Goal: Task Accomplishment & Management: Manage account settings

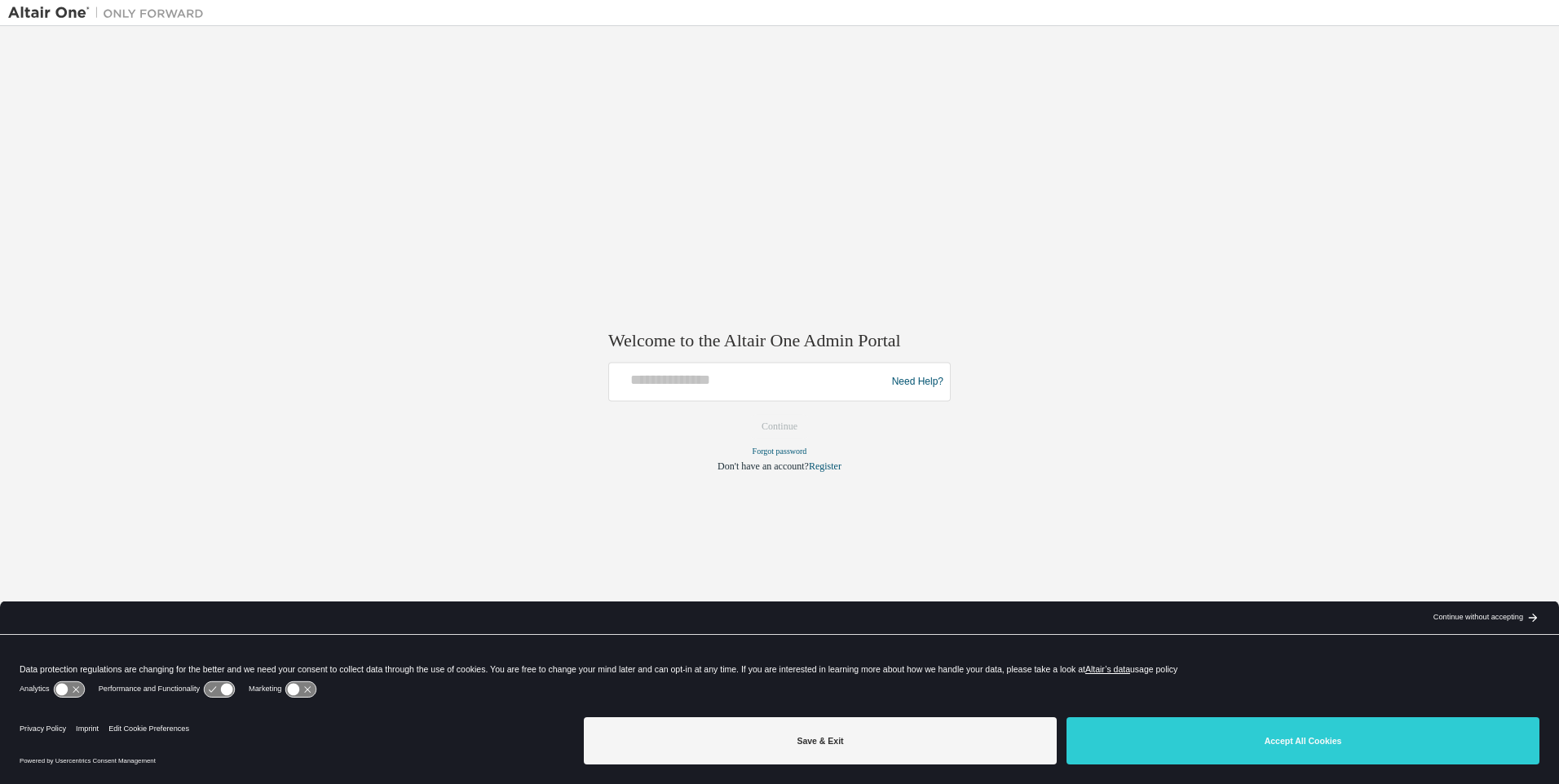
click at [725, 390] on div at bounding box center [750, 382] width 269 height 31
click at [745, 391] on div at bounding box center [750, 382] width 269 height 31
click at [667, 372] on input "text" at bounding box center [750, 379] width 269 height 23
type input "**********"
click at [766, 426] on button "Continue" at bounding box center [779, 426] width 70 height 24
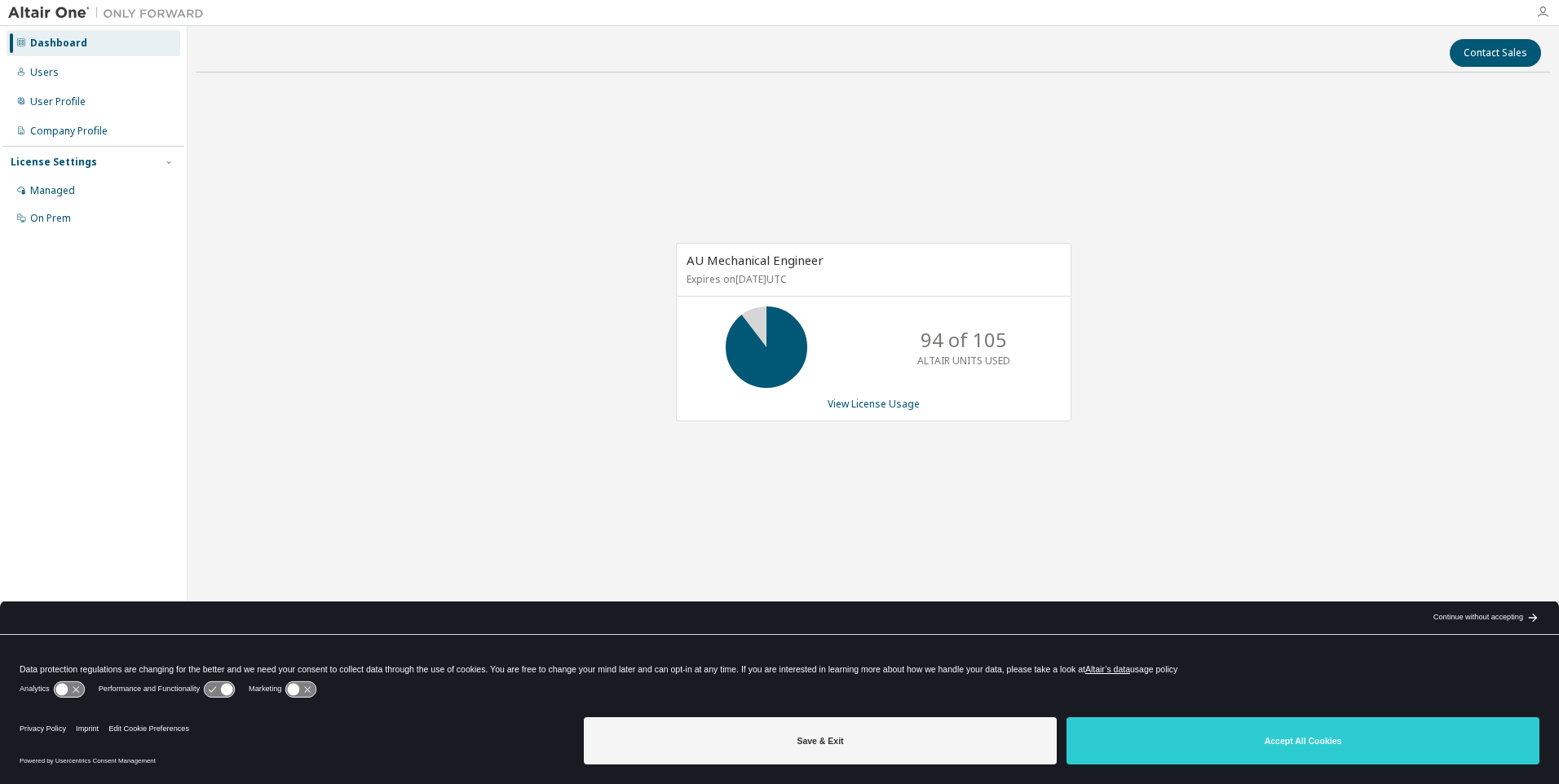
click at [1540, 5] on icon "button" at bounding box center [1542, 12] width 13 height 13
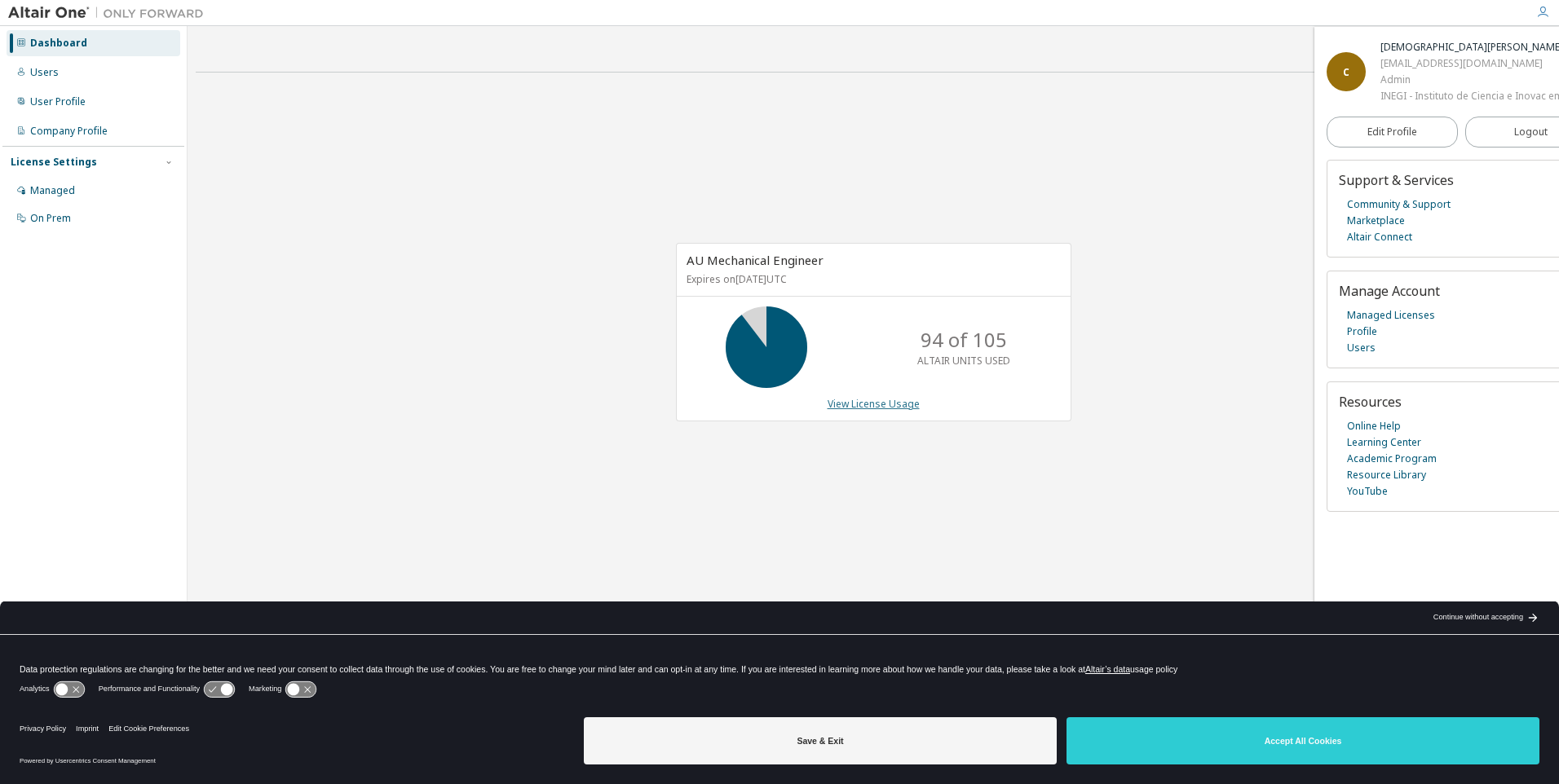
click at [869, 404] on link "View License Usage" at bounding box center [873, 403] width 92 height 13
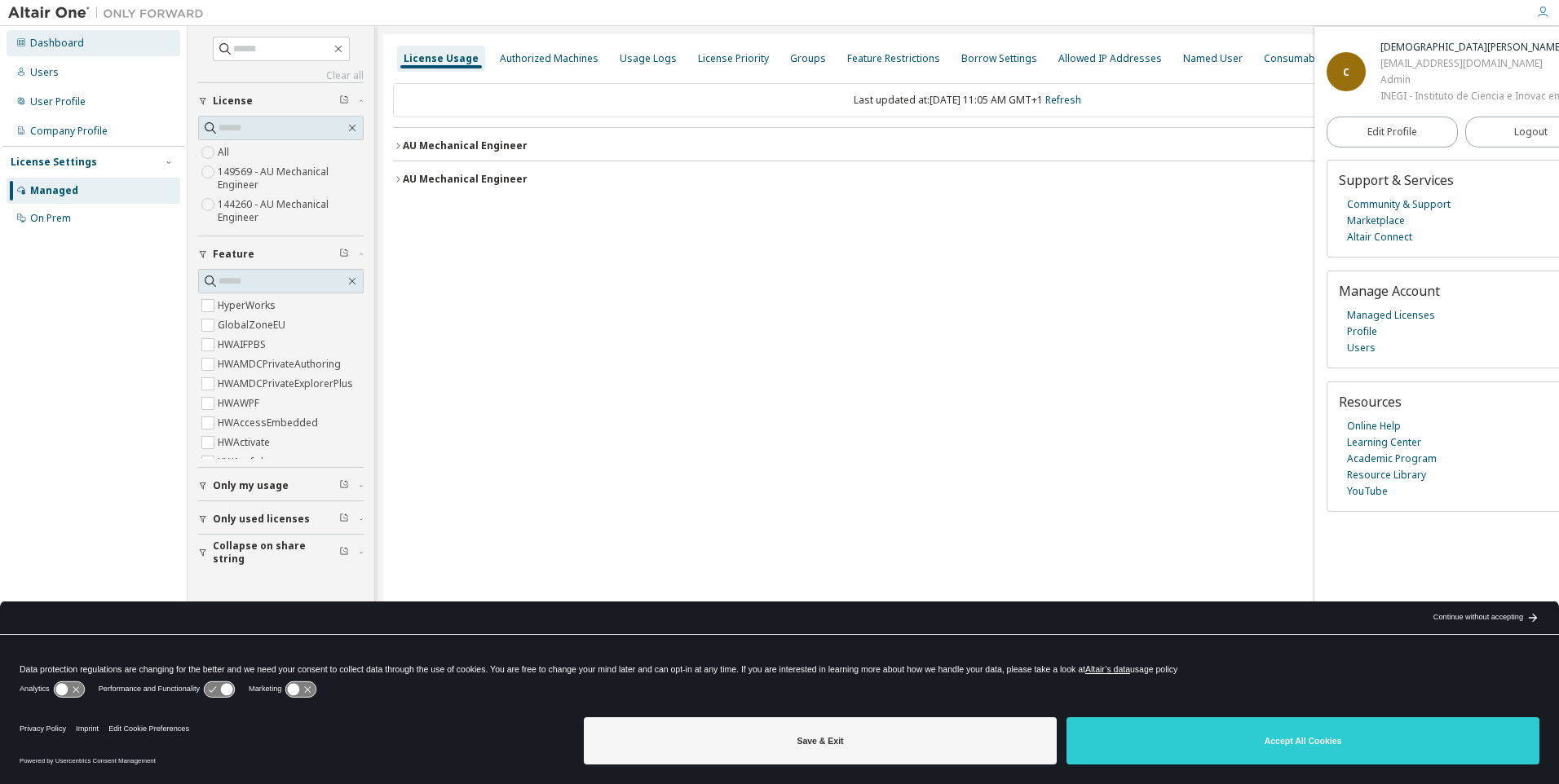
click at [67, 37] on div "Dashboard" at bounding box center [57, 43] width 54 height 13
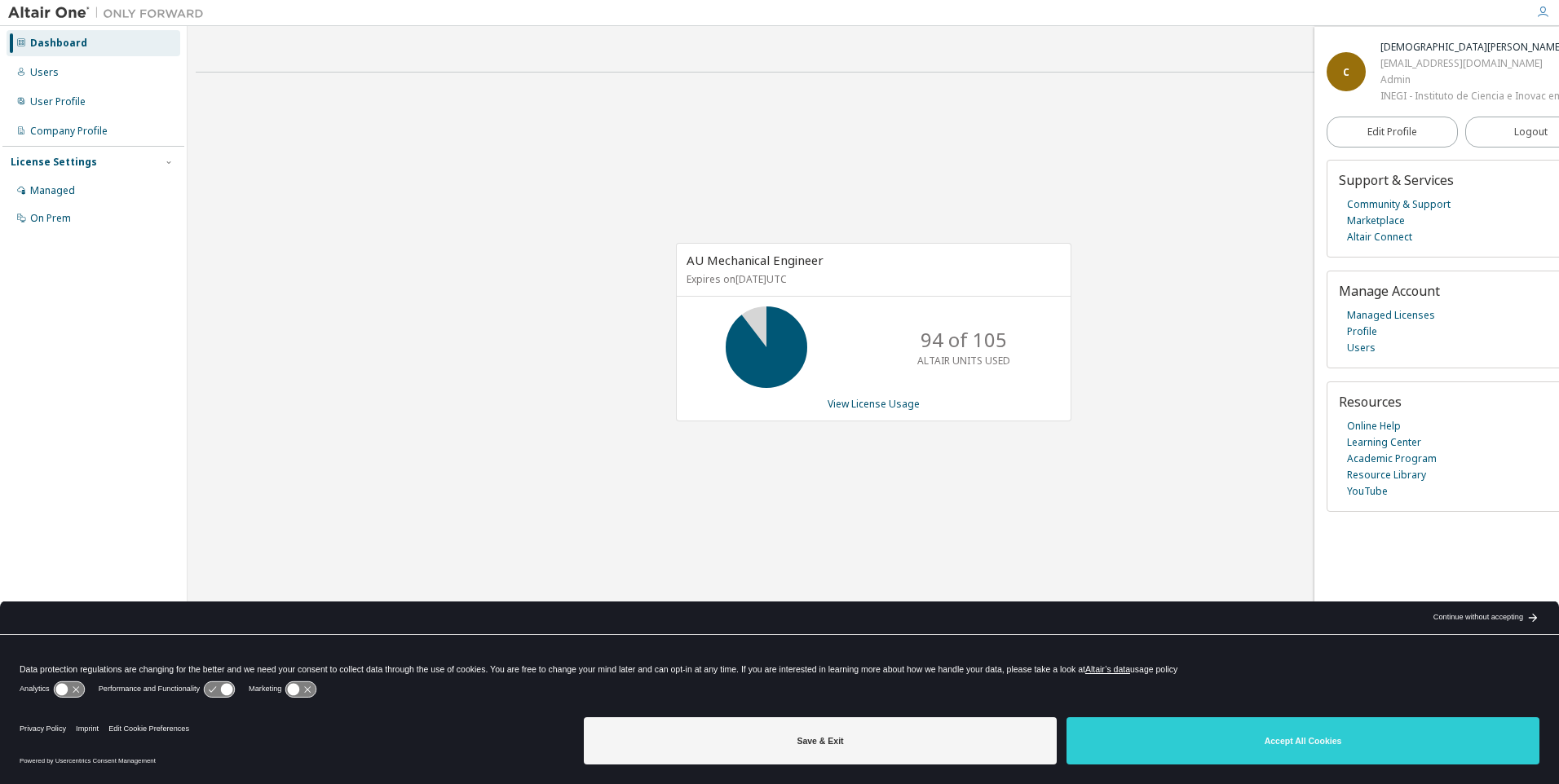
click at [985, 470] on div "AU Mechanical Engineer Expires on [DATE] UTC 94 of 105 ALTAIR UNITS USED View L…" at bounding box center [872, 340] width 1355 height 509
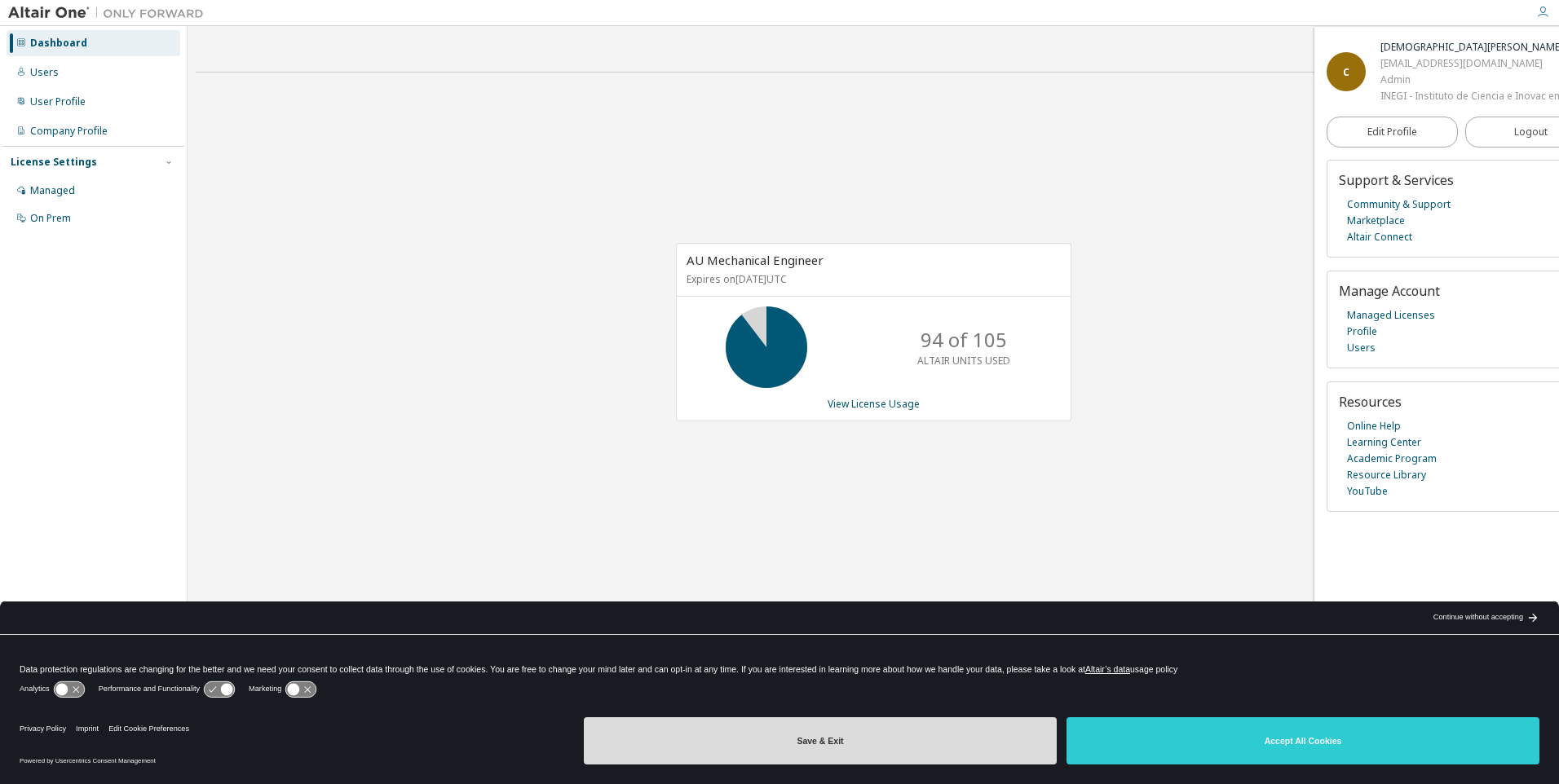
click at [923, 747] on button "Save & Exit" at bounding box center [820, 740] width 473 height 47
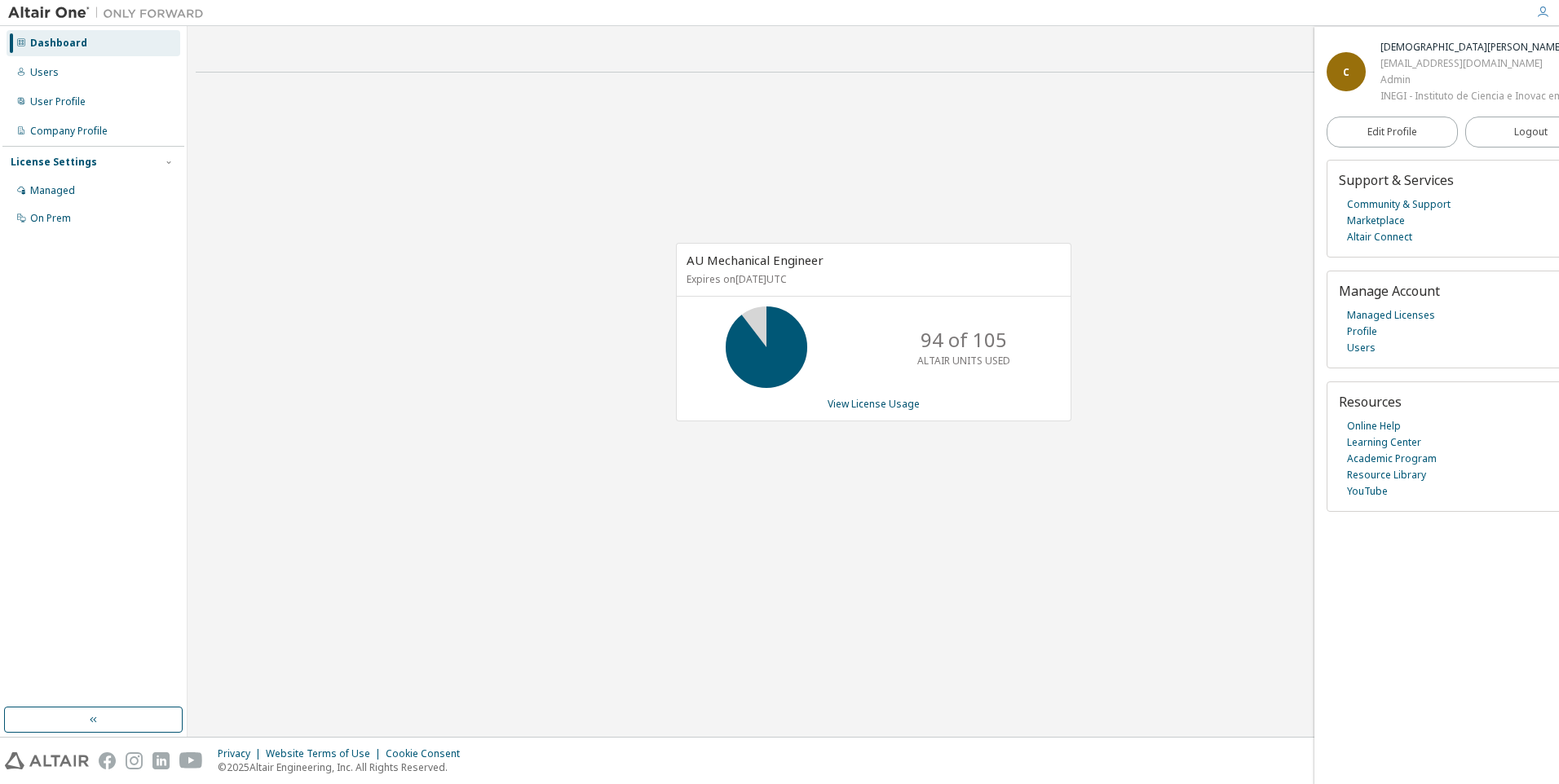
click at [1101, 286] on div "AU Mechanical Engineer Expires on [DATE] UTC 94 of 105 ALTAIR UNITS USED View L…" at bounding box center [872, 340] width 1355 height 509
click at [871, 402] on link "View License Usage" at bounding box center [873, 403] width 92 height 13
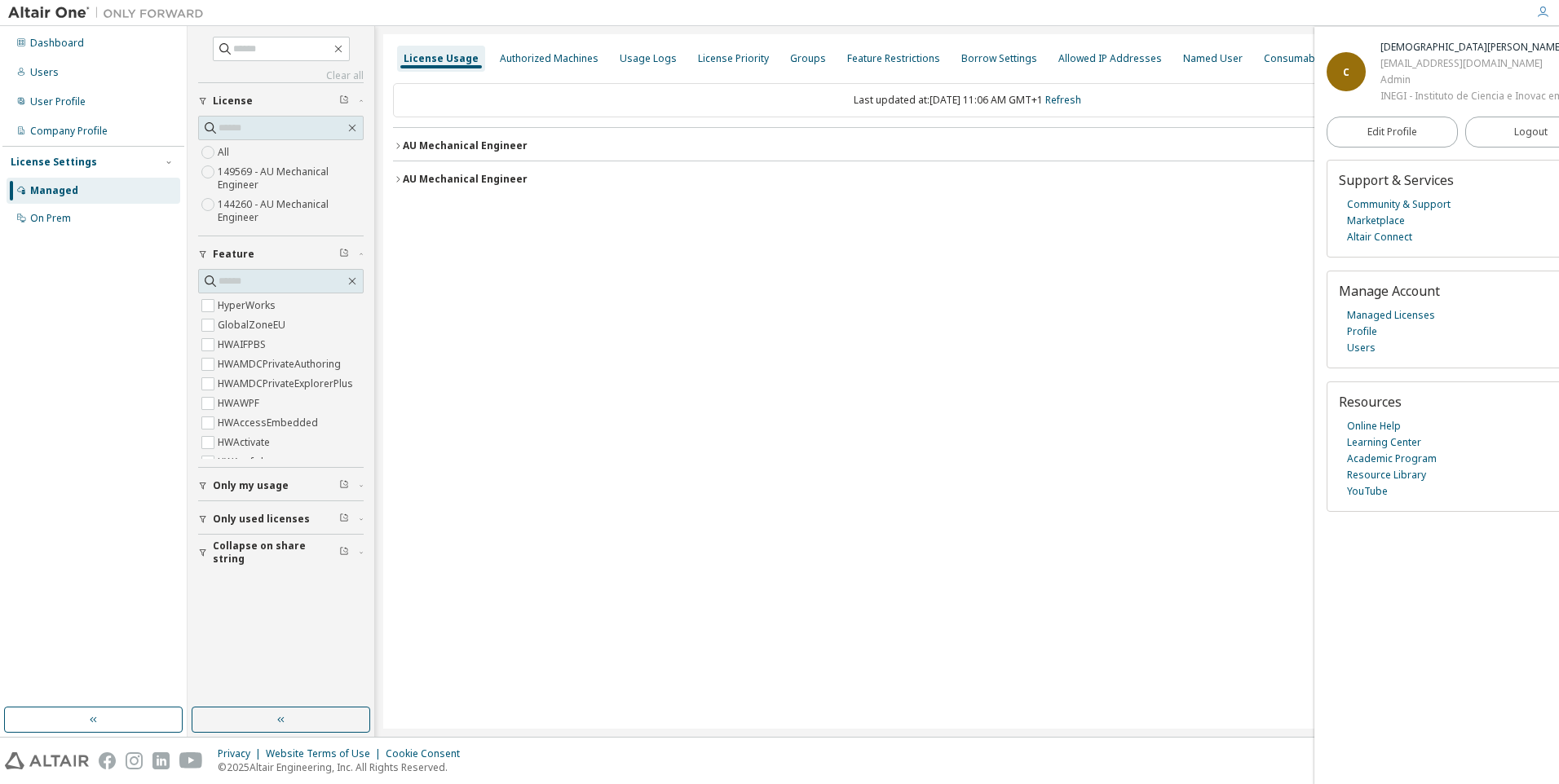
click at [1547, 15] on icon "button" at bounding box center [1542, 12] width 13 height 13
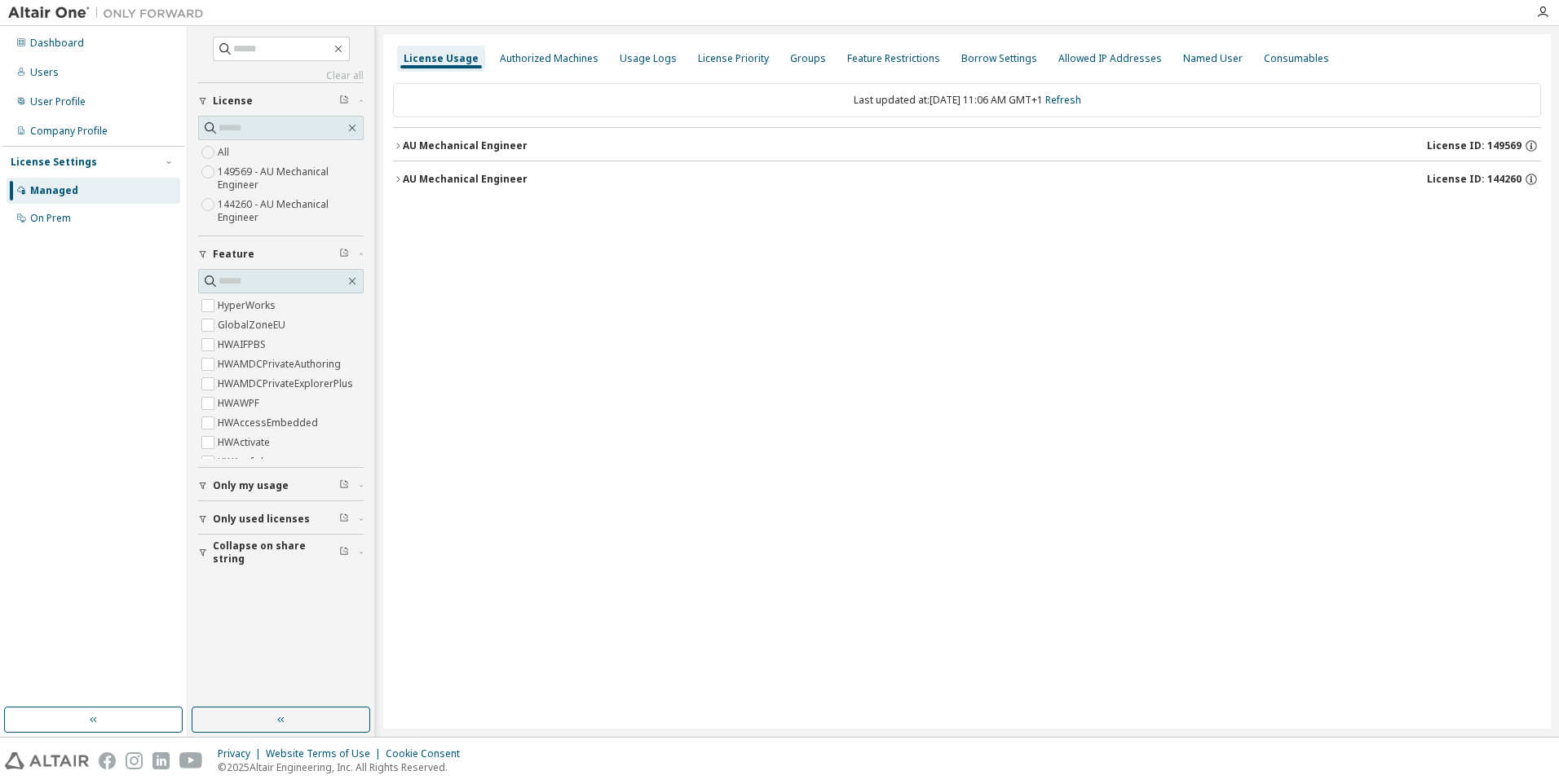
click at [536, 177] on div "AU Mechanical Engineer License ID: 144260" at bounding box center [972, 179] width 1138 height 14
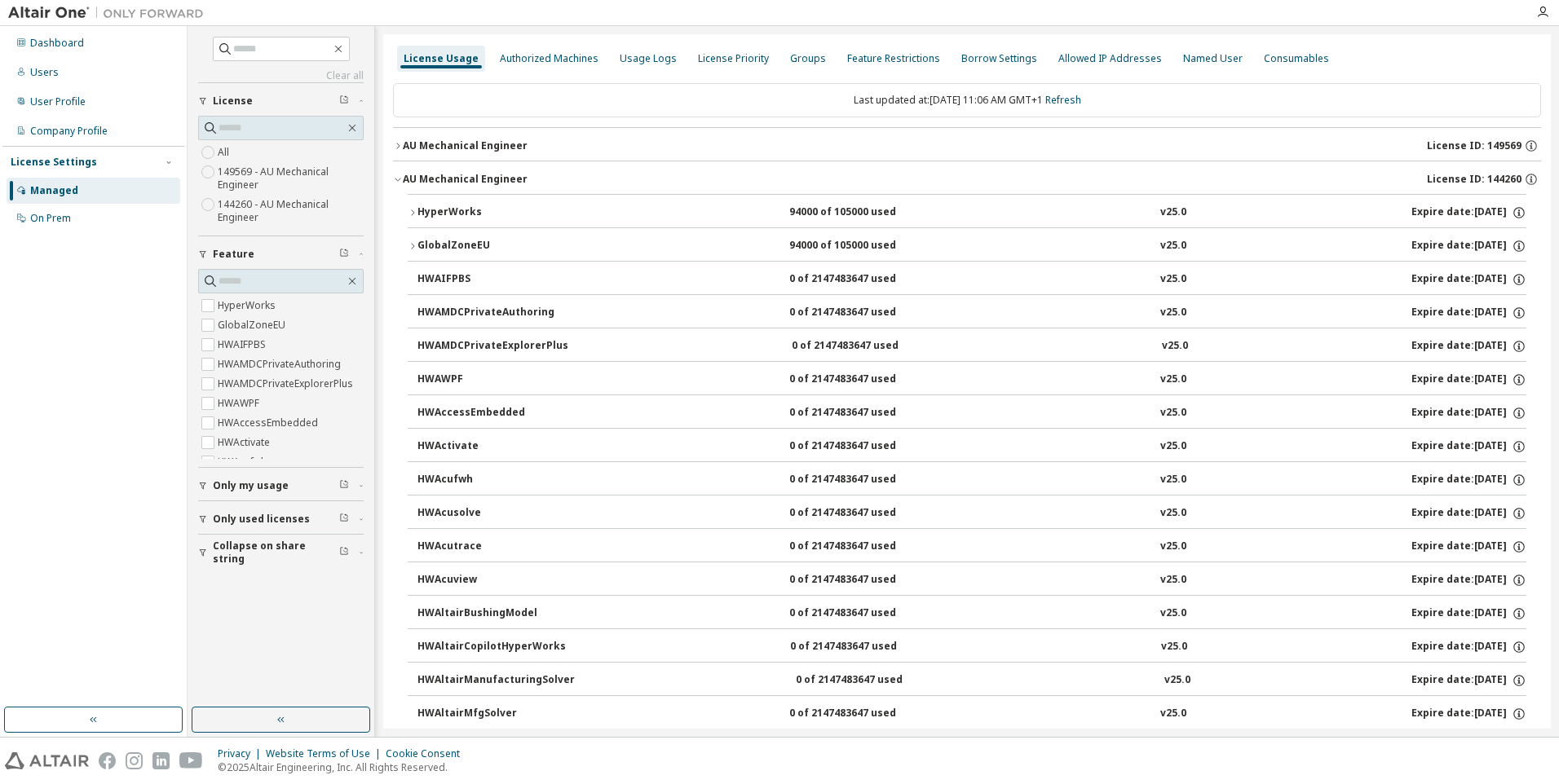
click at [536, 177] on div "AU Mechanical Engineer License ID: 144260" at bounding box center [972, 179] width 1138 height 14
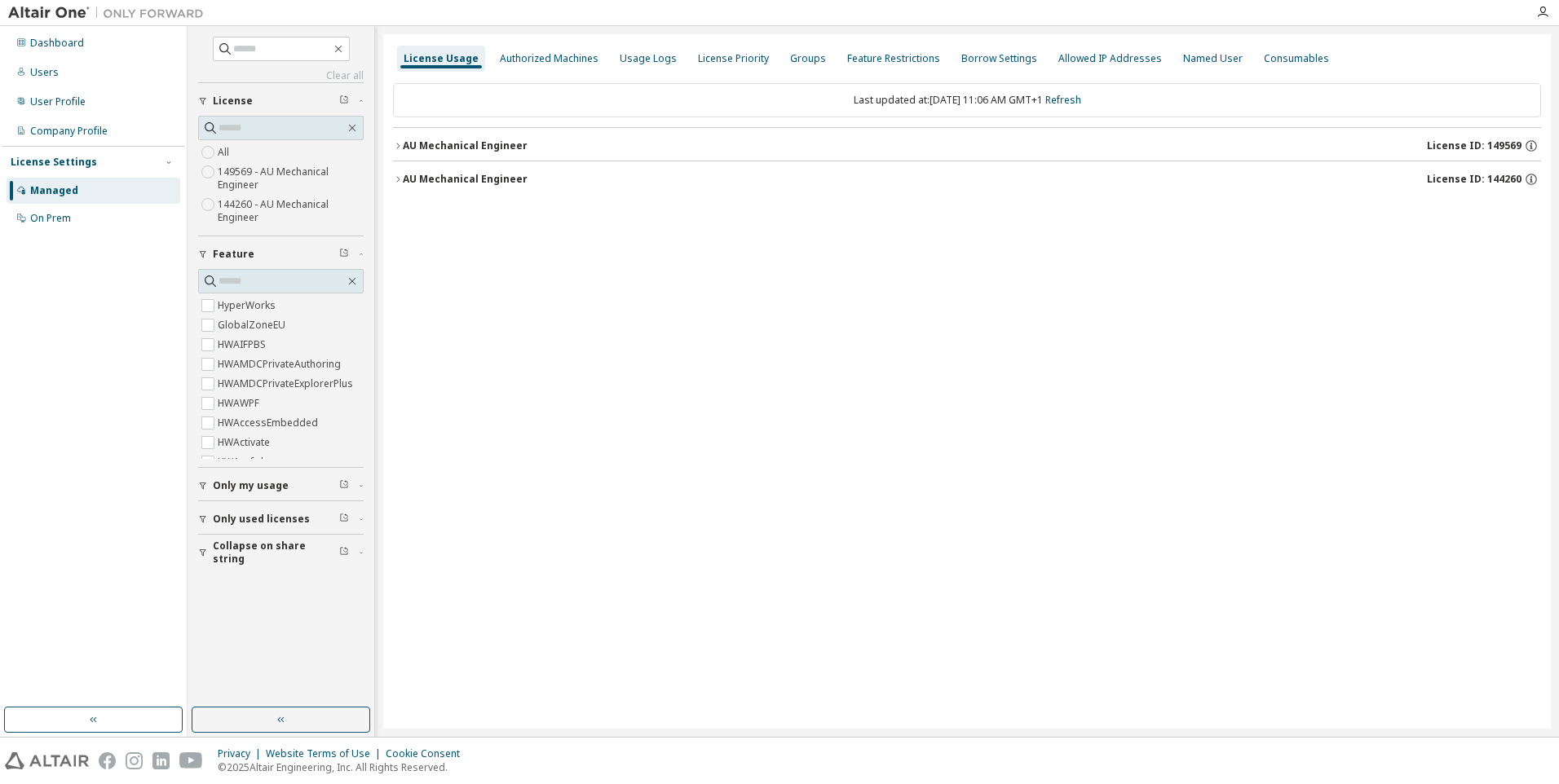
click at [515, 145] on div "AU Mechanical Engineer" at bounding box center [465, 146] width 124 height 13
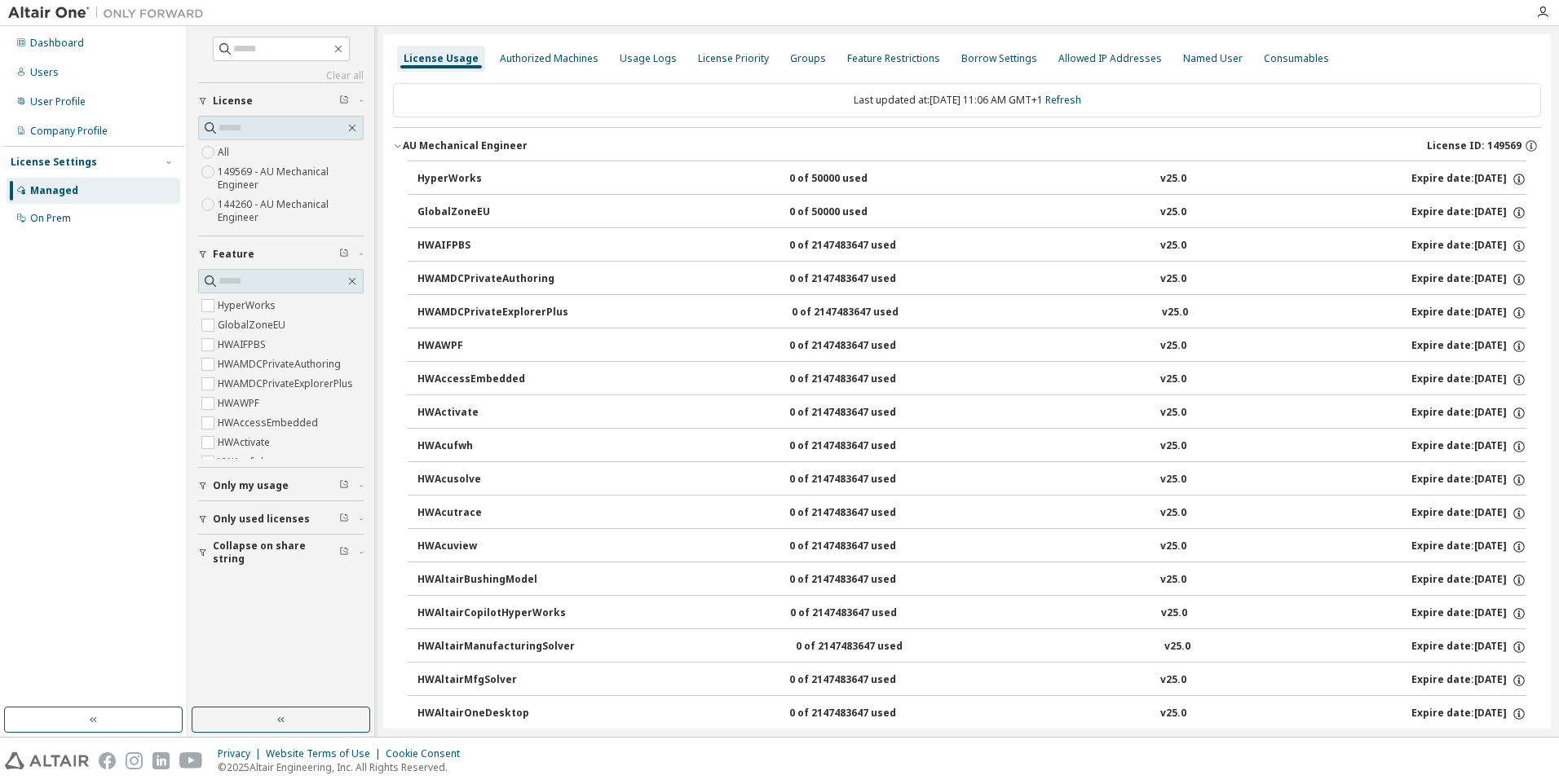
click at [515, 145] on div "AU Mechanical Engineer" at bounding box center [465, 146] width 124 height 13
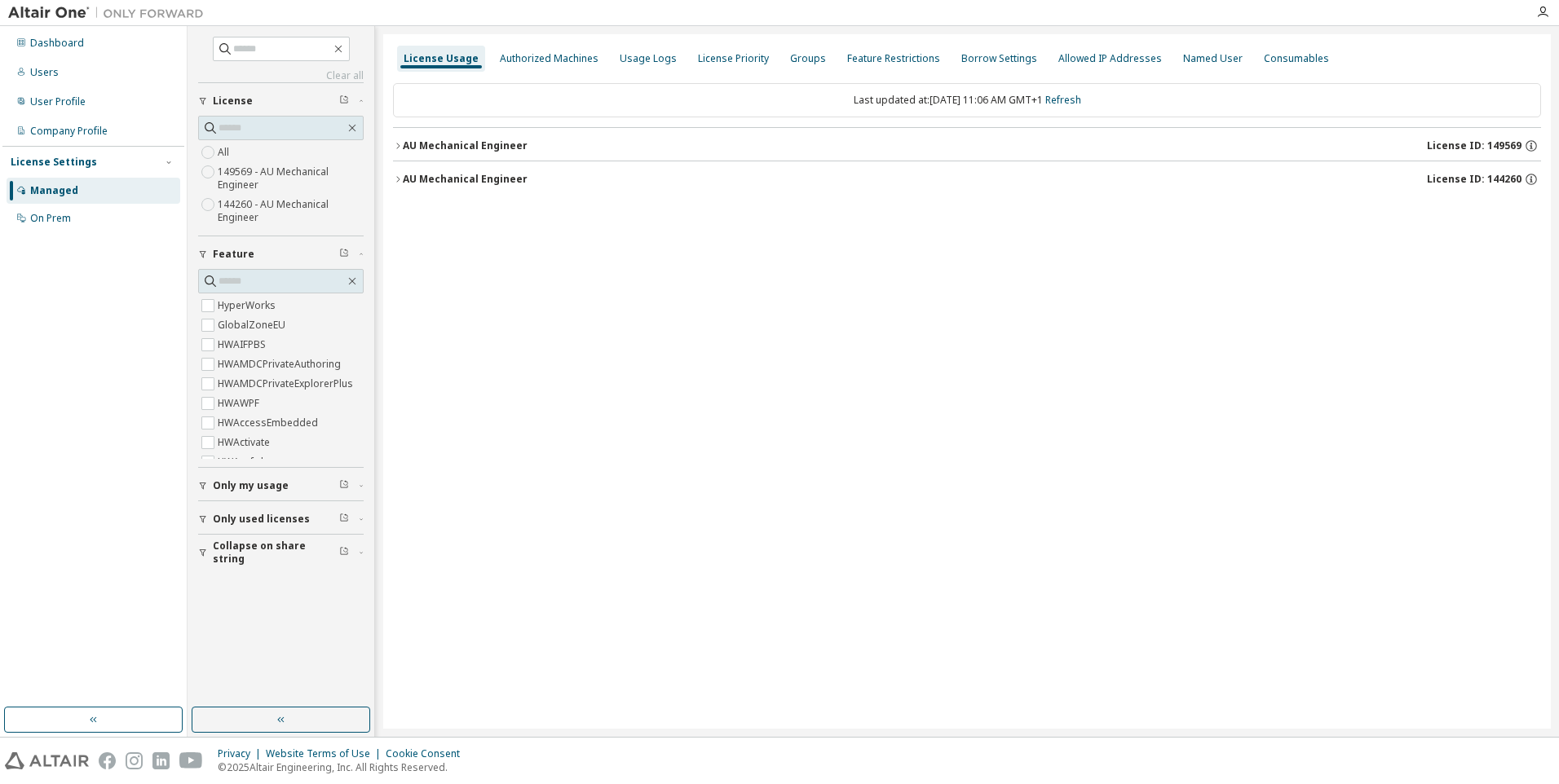
click at [496, 162] on button "AU Mechanical Engineer License ID: 144260" at bounding box center [967, 179] width 1148 height 36
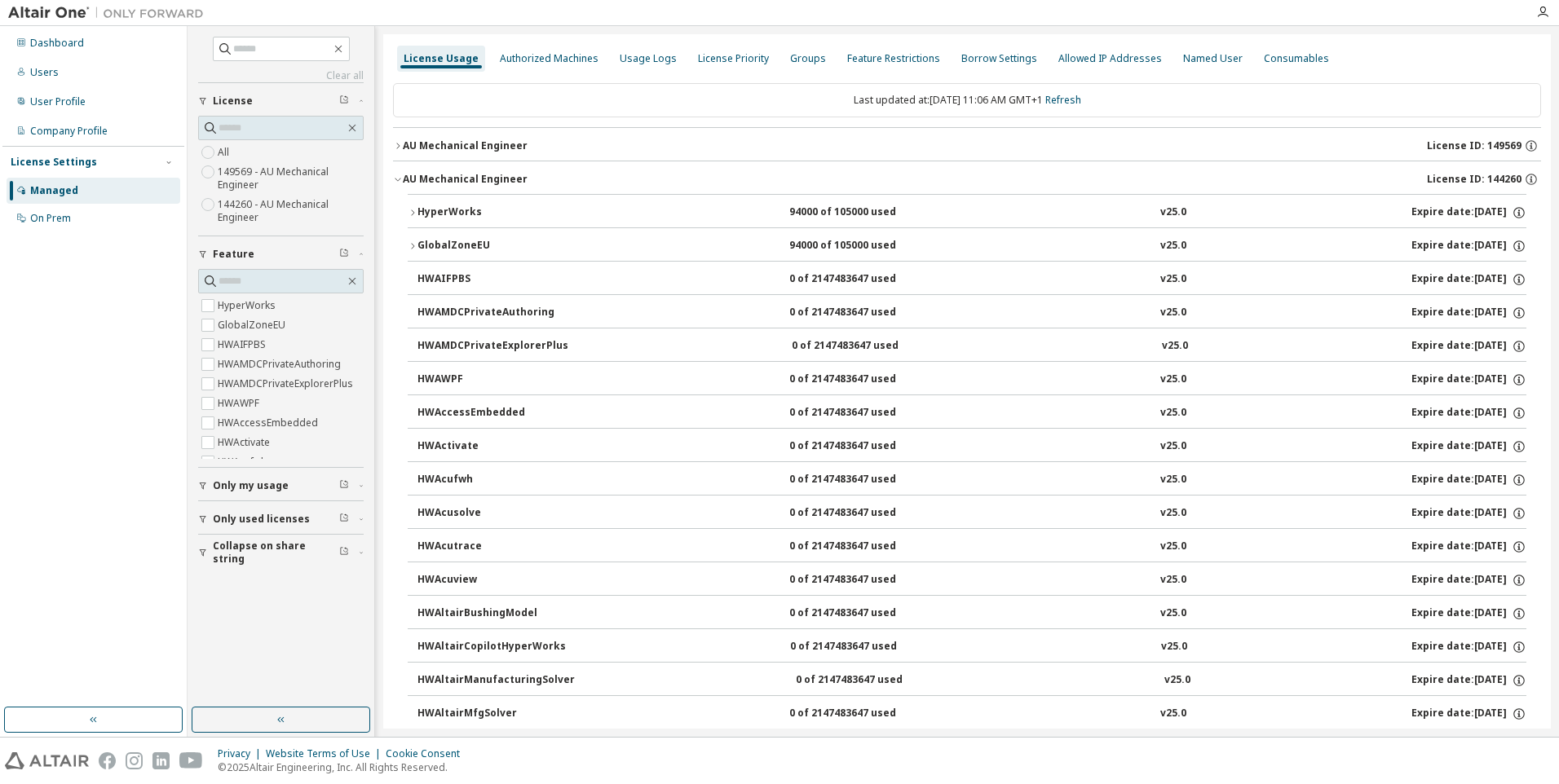
click at [480, 200] on button "HyperWorks 94000 of 105000 used v25.0 Expire date: [DATE]" at bounding box center [966, 213] width 1118 height 36
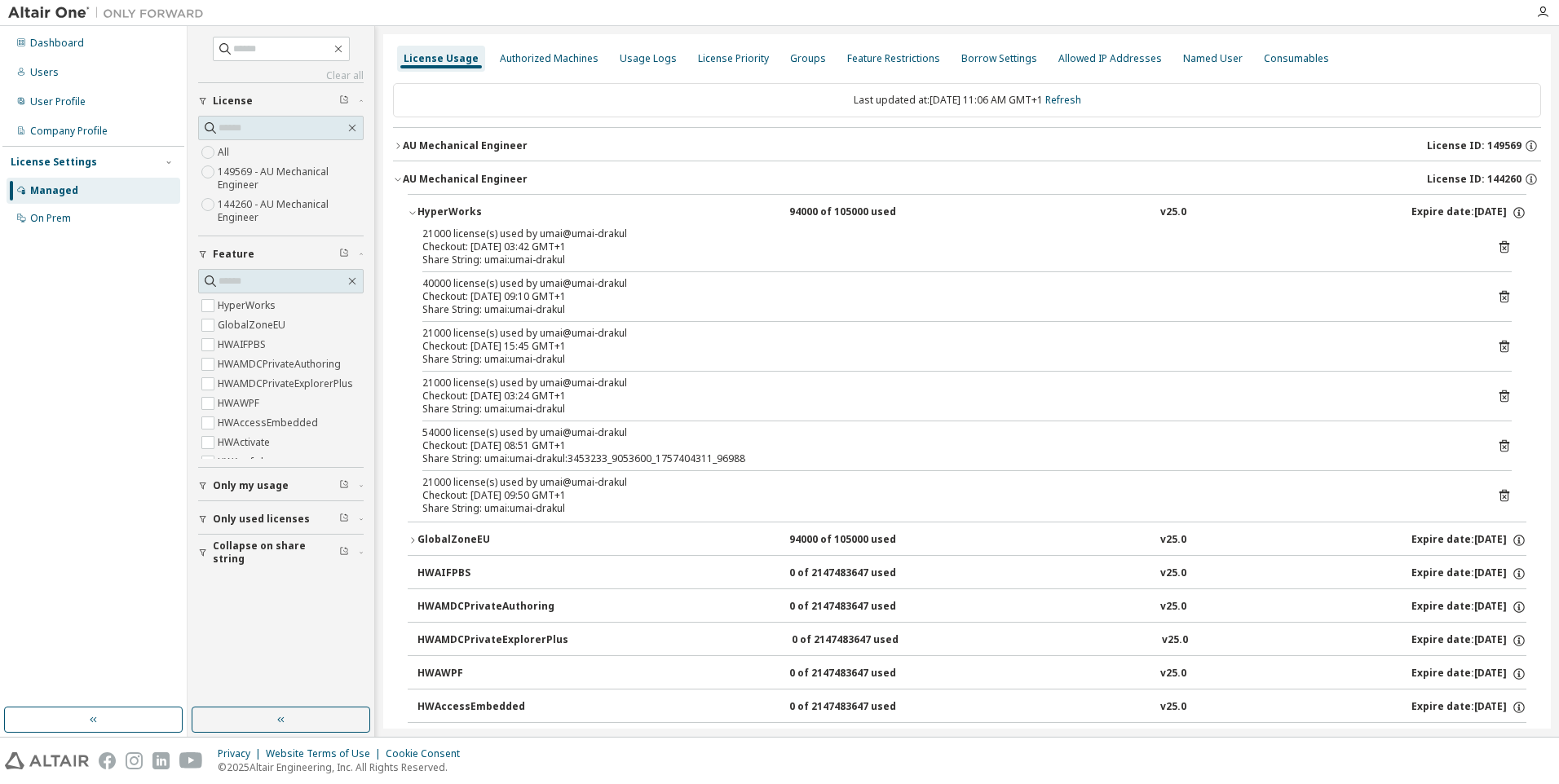
click at [455, 53] on div "License Usage" at bounding box center [441, 58] width 75 height 13
click at [450, 181] on div "AU Mechanical Engineer" at bounding box center [465, 179] width 124 height 13
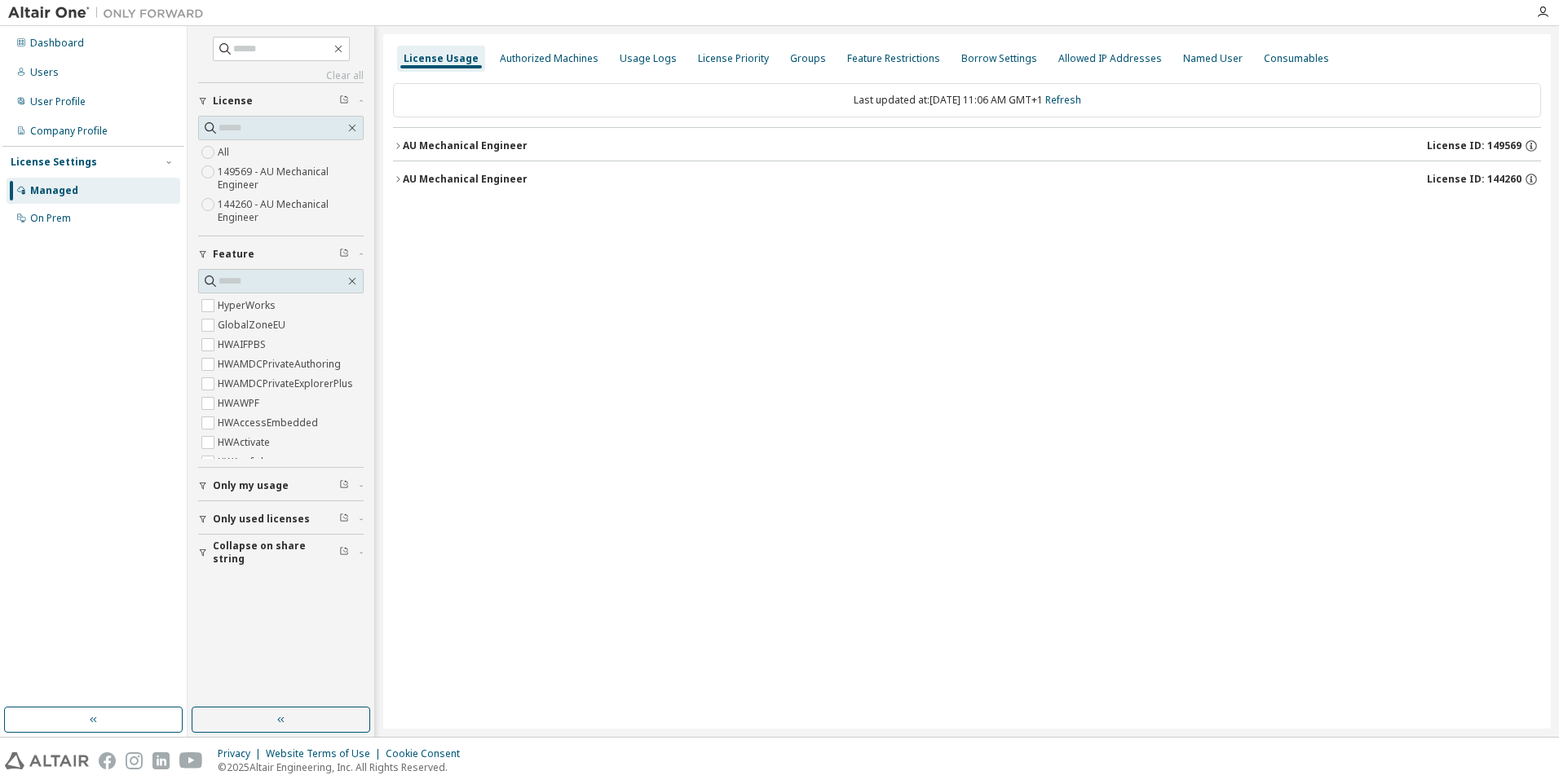
click at [881, 345] on div "License Usage Authorized Machines Usage Logs License Priority Groups Feature Re…" at bounding box center [967, 381] width 1168 height 695
click at [73, 50] on div "Dashboard" at bounding box center [93, 43] width 174 height 26
